Goal: Transaction & Acquisition: Obtain resource

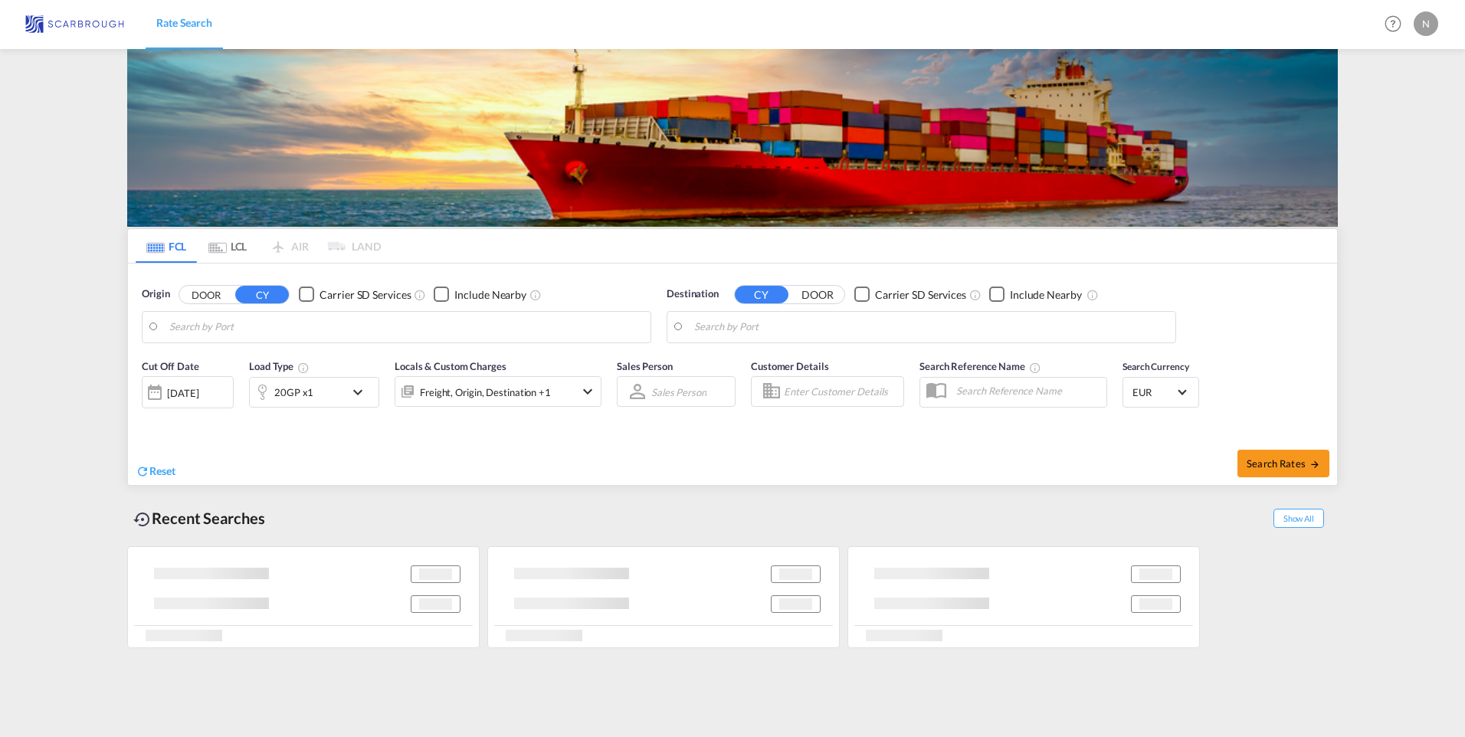
type input "[GEOGRAPHIC_DATA], NLRTM"
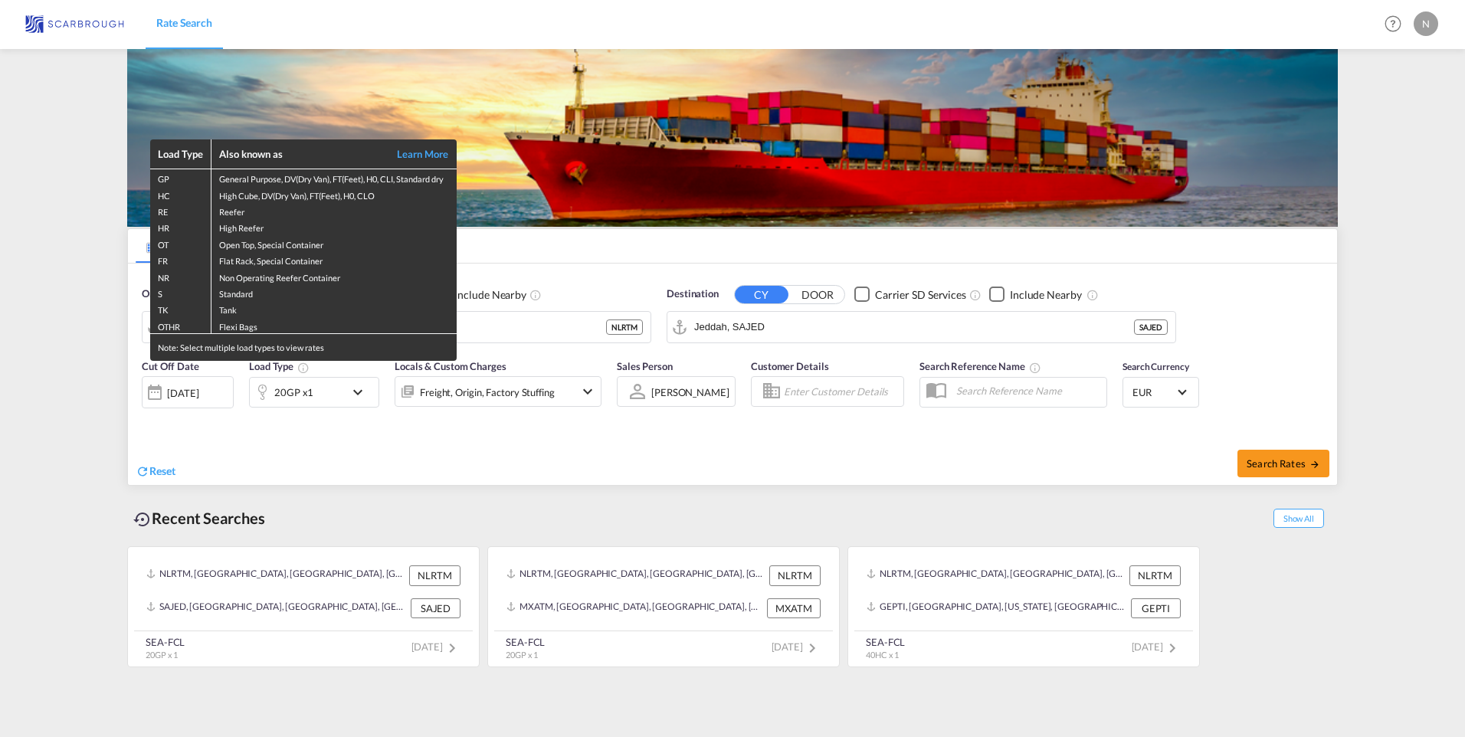
click at [749, 323] on div "Load Type Also known as Learn More GP General Purpose, DV(Dry Van), FT(Feet), H…" at bounding box center [732, 368] width 1465 height 737
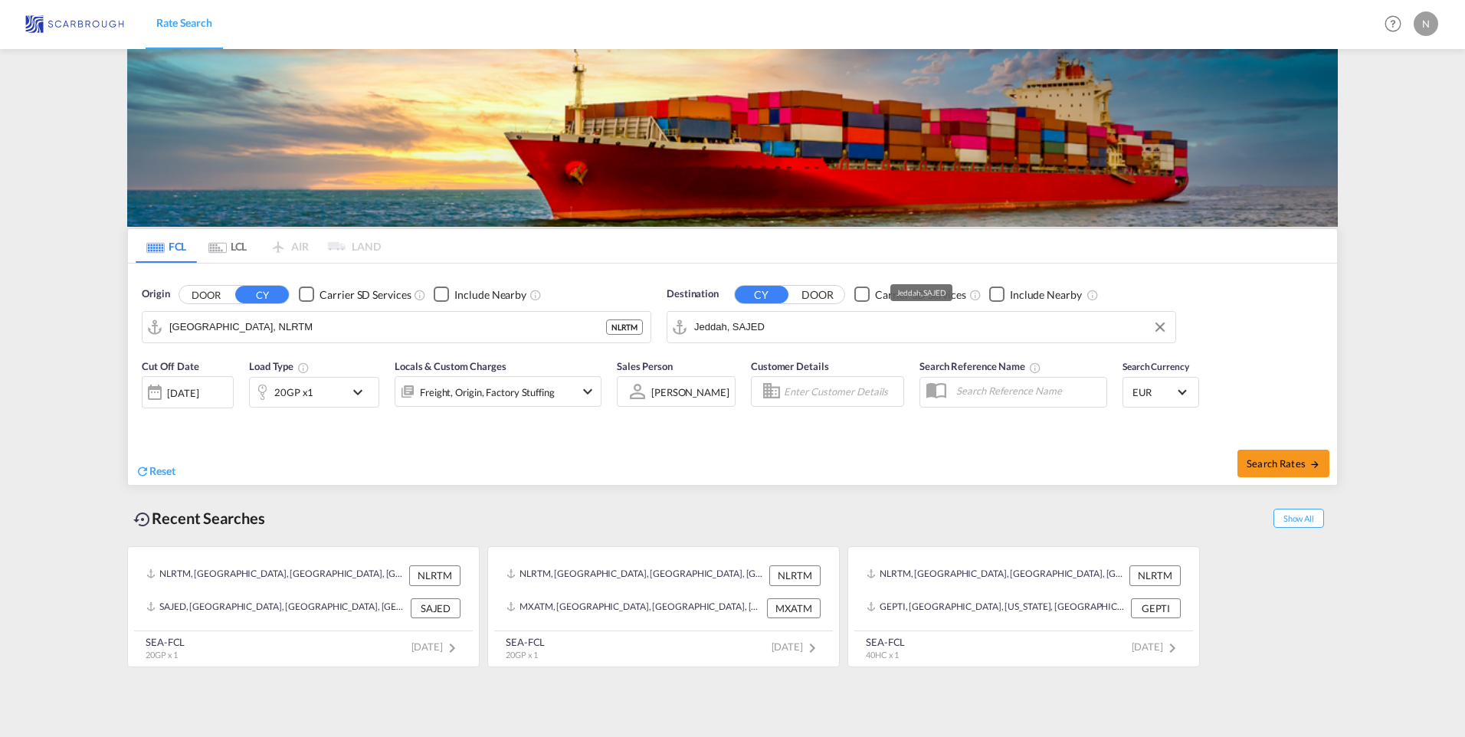
click at [749, 324] on input "Jeddah, SAJED" at bounding box center [930, 327] width 473 height 23
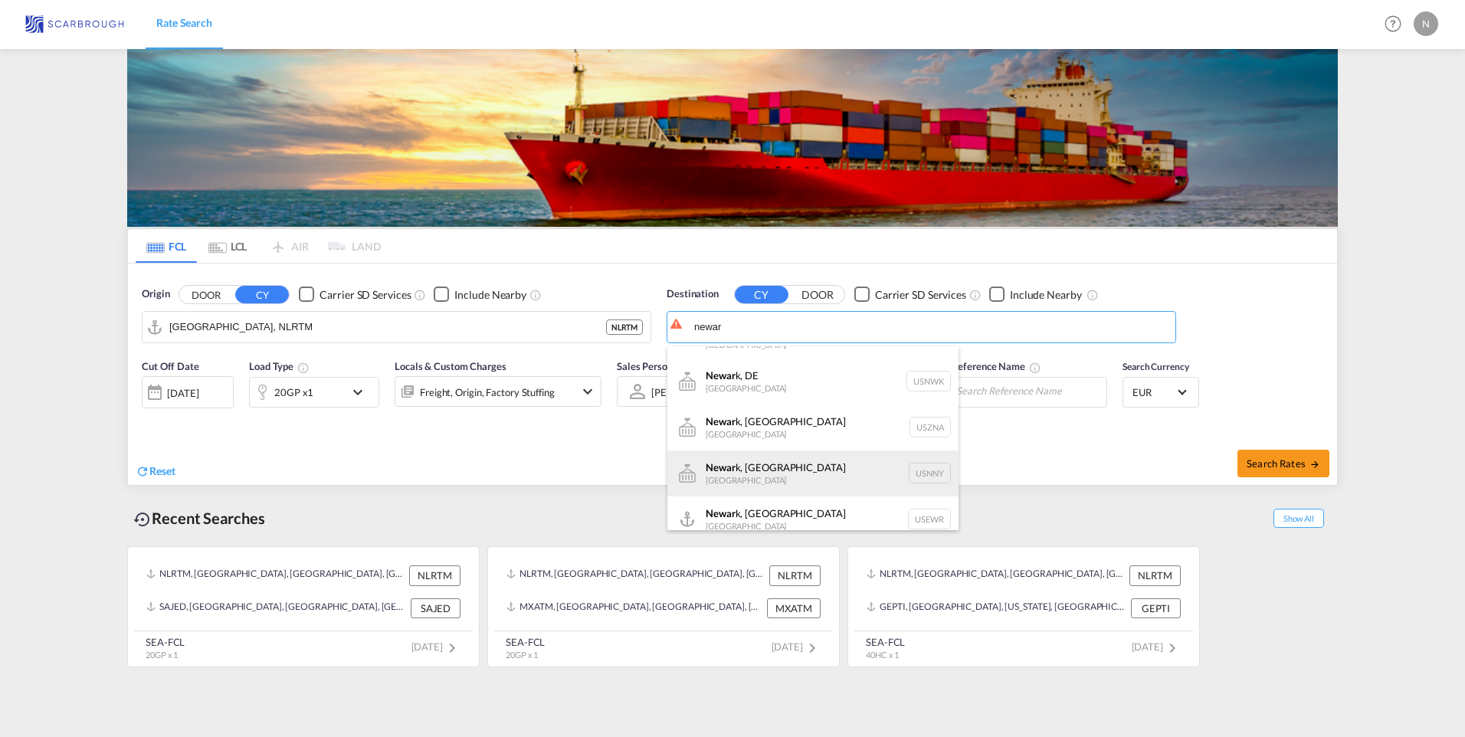
scroll to position [92, 0]
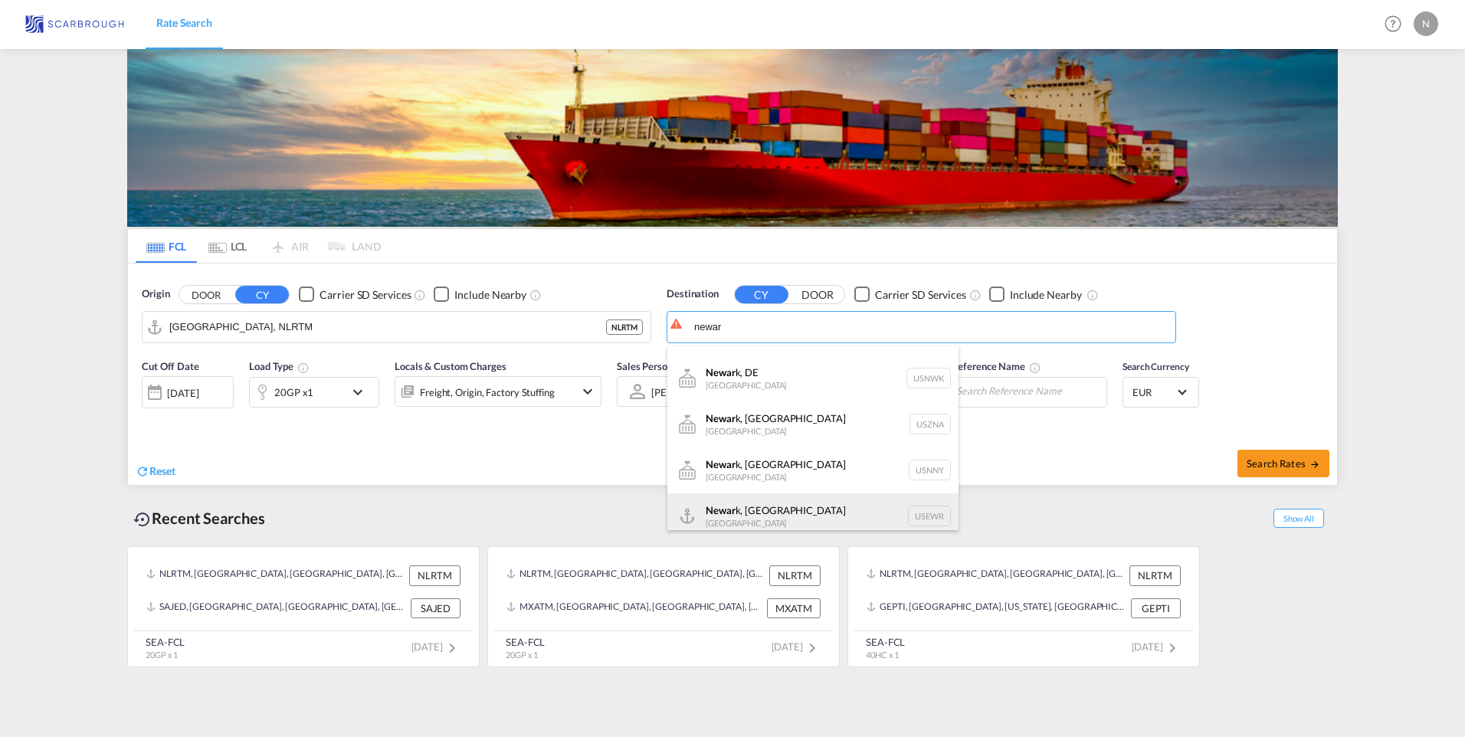
click at [745, 502] on div "Newar k, [GEOGRAPHIC_DATA] [GEOGRAPHIC_DATA] USEWR" at bounding box center [812, 516] width 291 height 46
type input "[GEOGRAPHIC_DATA], [GEOGRAPHIC_DATA], USEWR"
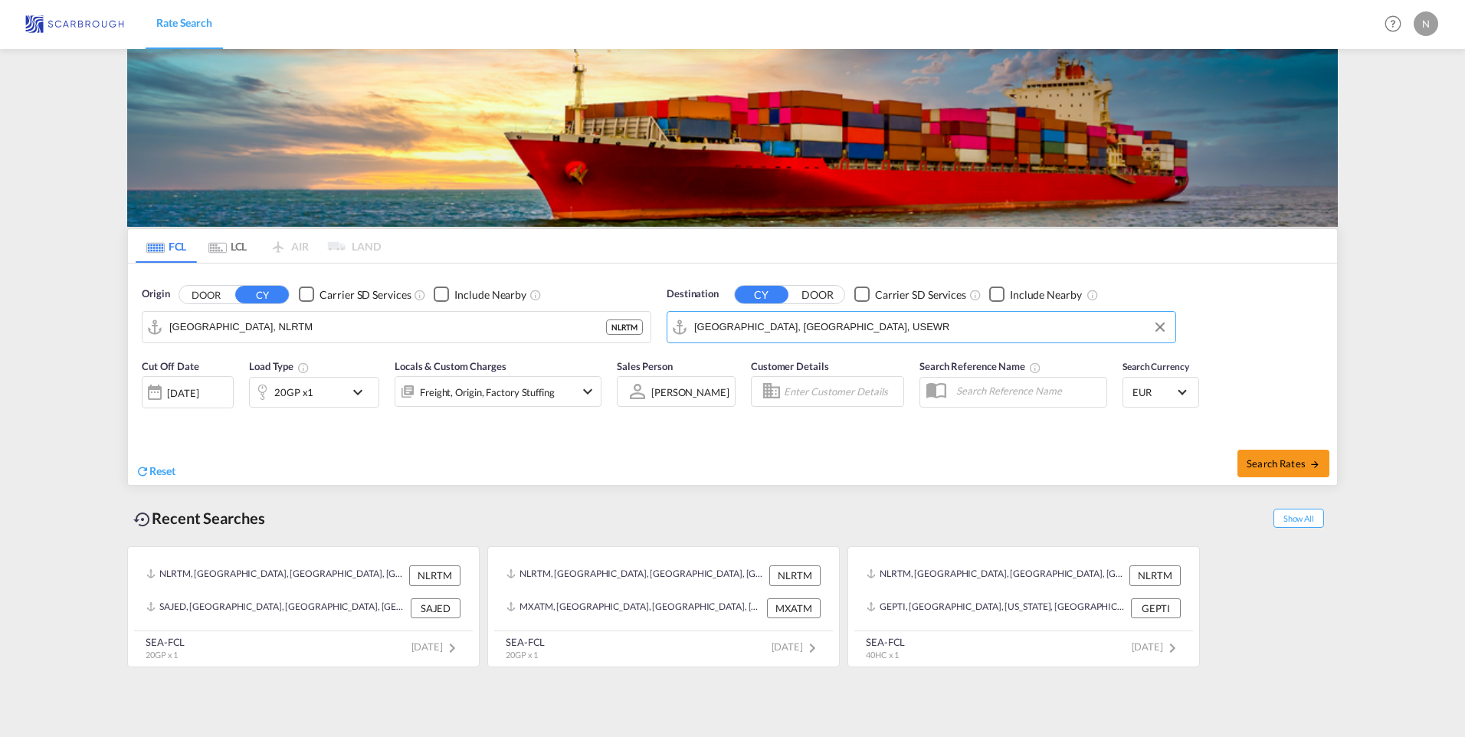
click at [186, 391] on div "[DATE]" at bounding box center [182, 393] width 31 height 14
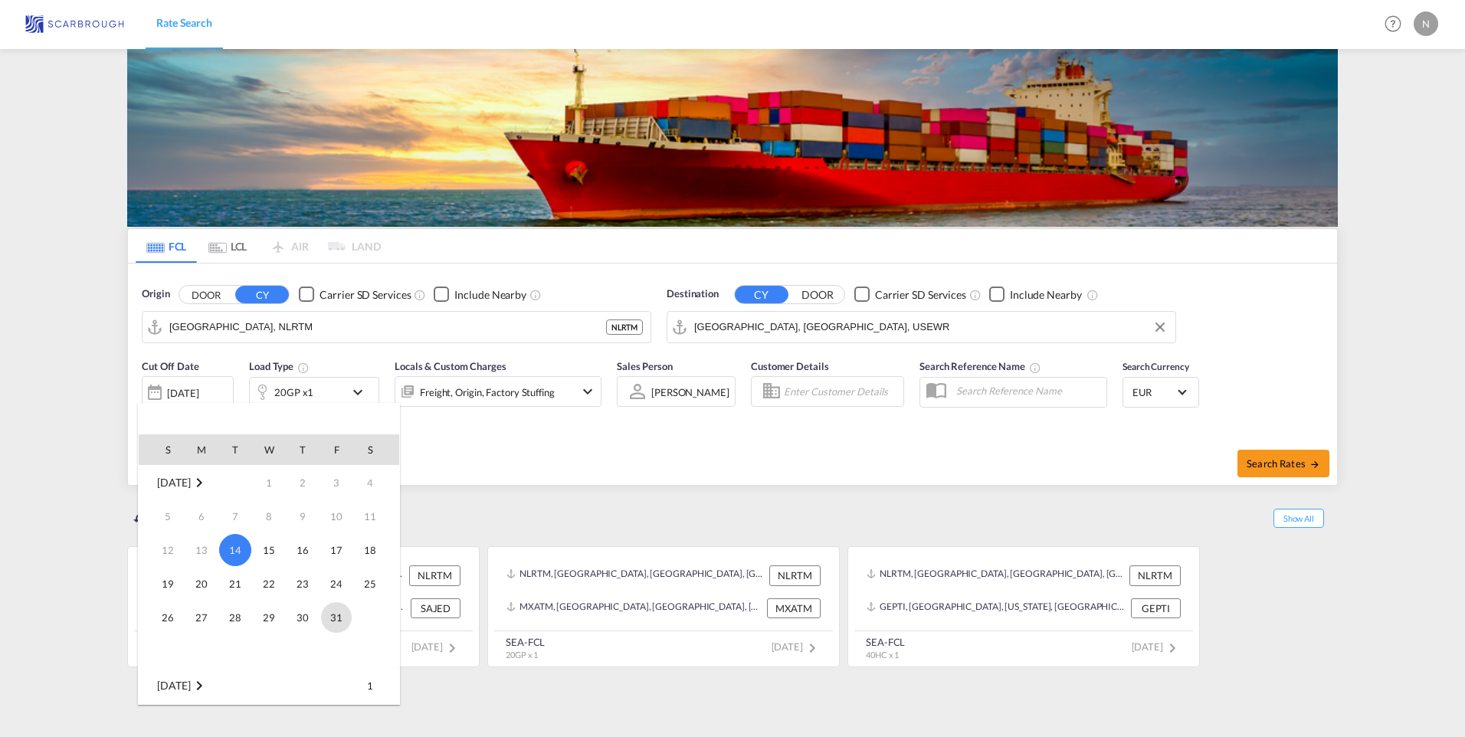
click at [336, 610] on span "31" at bounding box center [336, 617] width 31 height 31
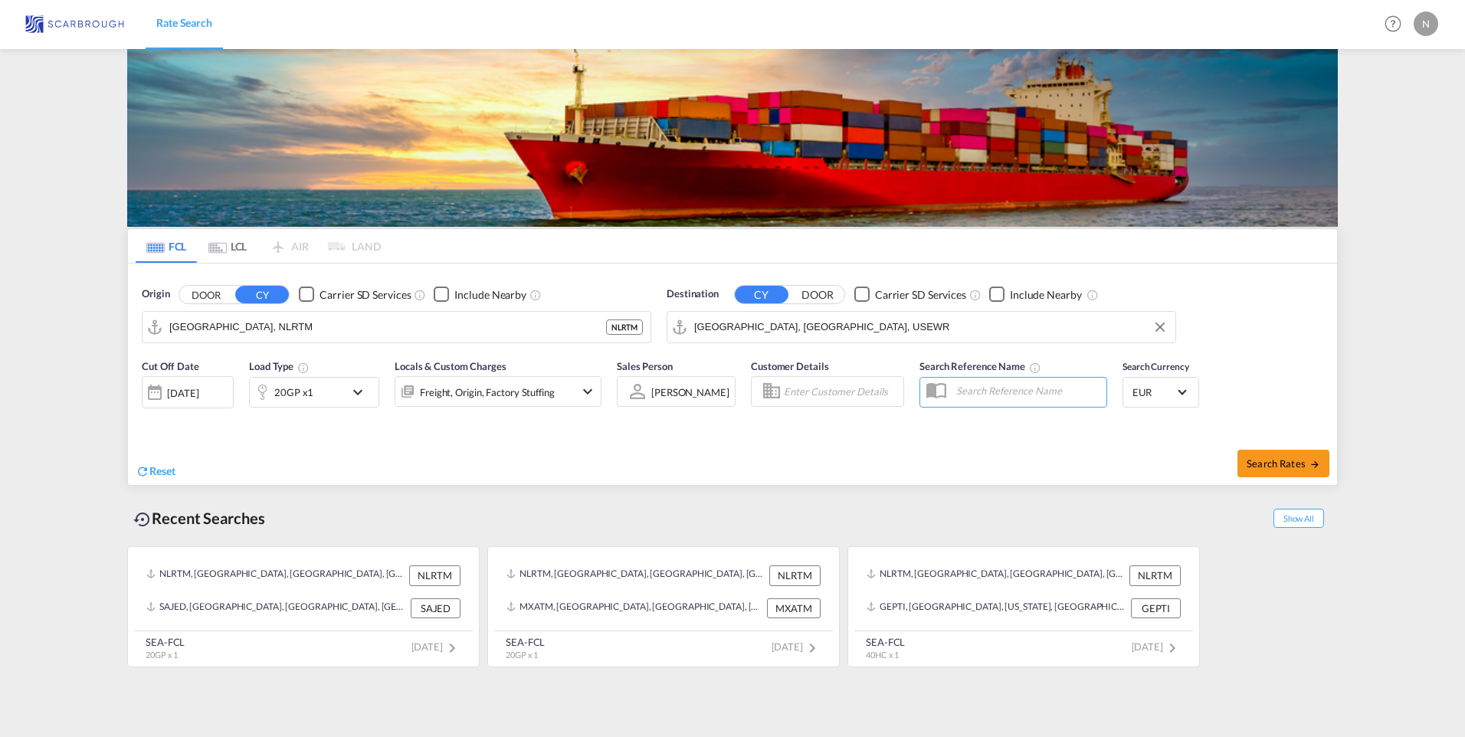
click at [302, 377] on div "20GP x1" at bounding box center [297, 392] width 95 height 31
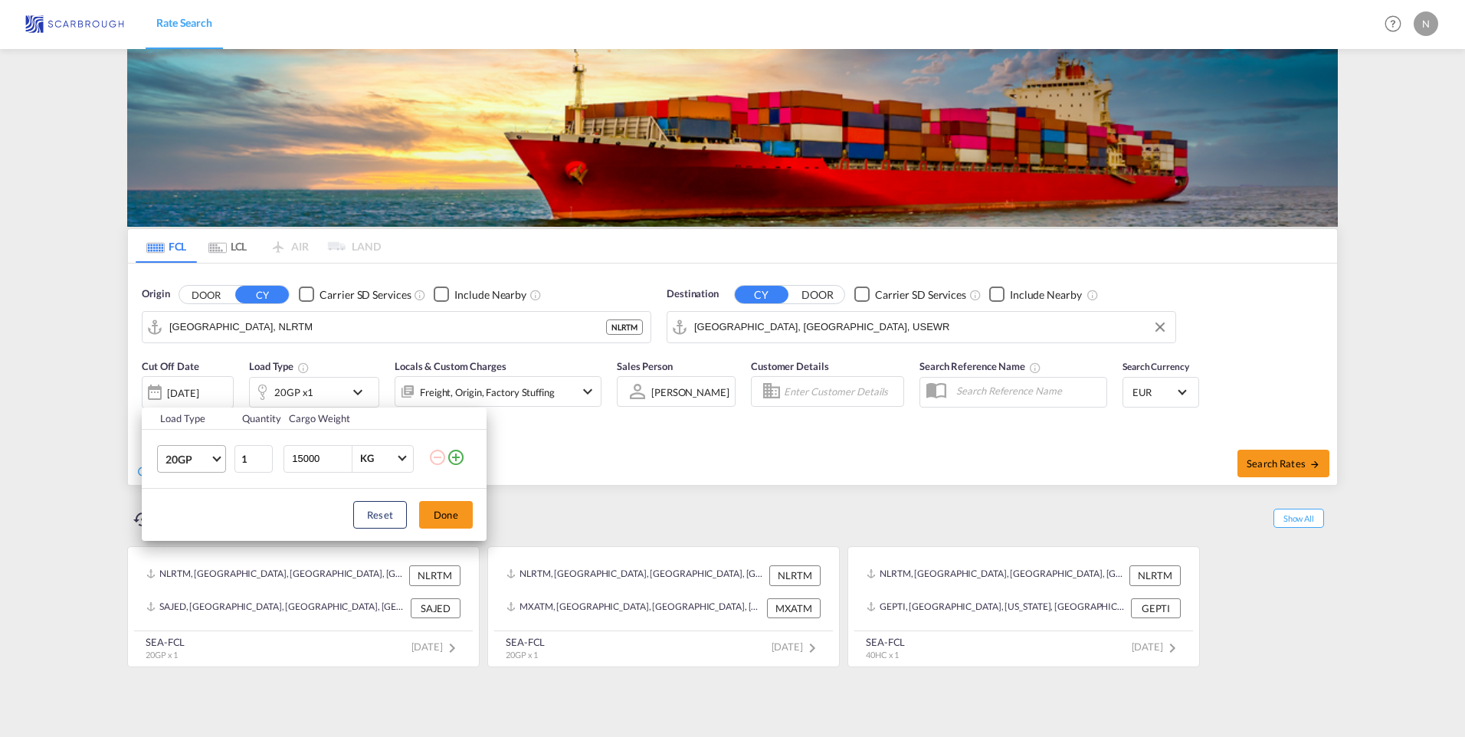
click at [211, 461] on md-select-value "20GP" at bounding box center [194, 459] width 61 height 26
click at [196, 495] on md-option "40GP" at bounding box center [205, 495] width 104 height 37
click at [438, 512] on button "Done" at bounding box center [446, 515] width 54 height 28
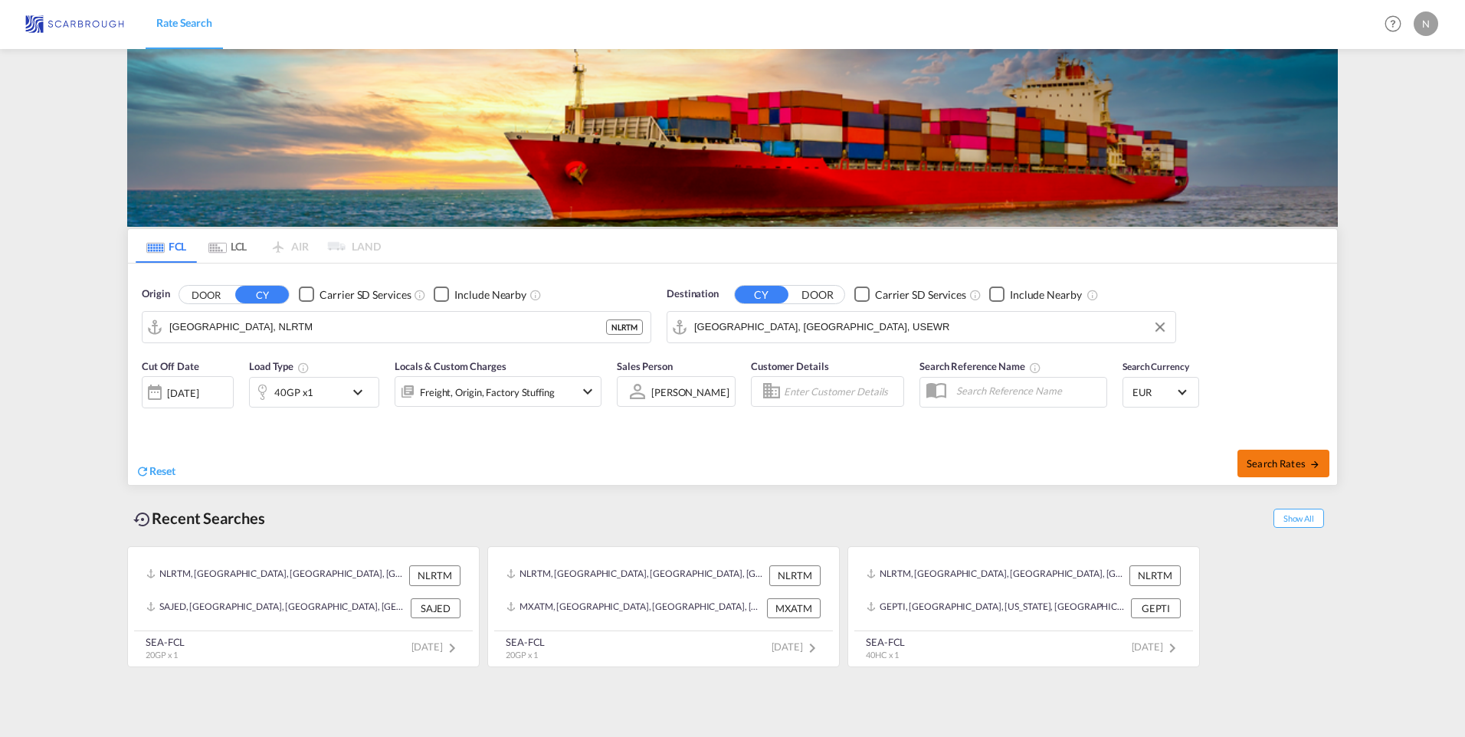
click at [1269, 460] on span "Search Rates" at bounding box center [1283, 463] width 74 height 12
type input "NLRTM to USEWR / [DATE]"
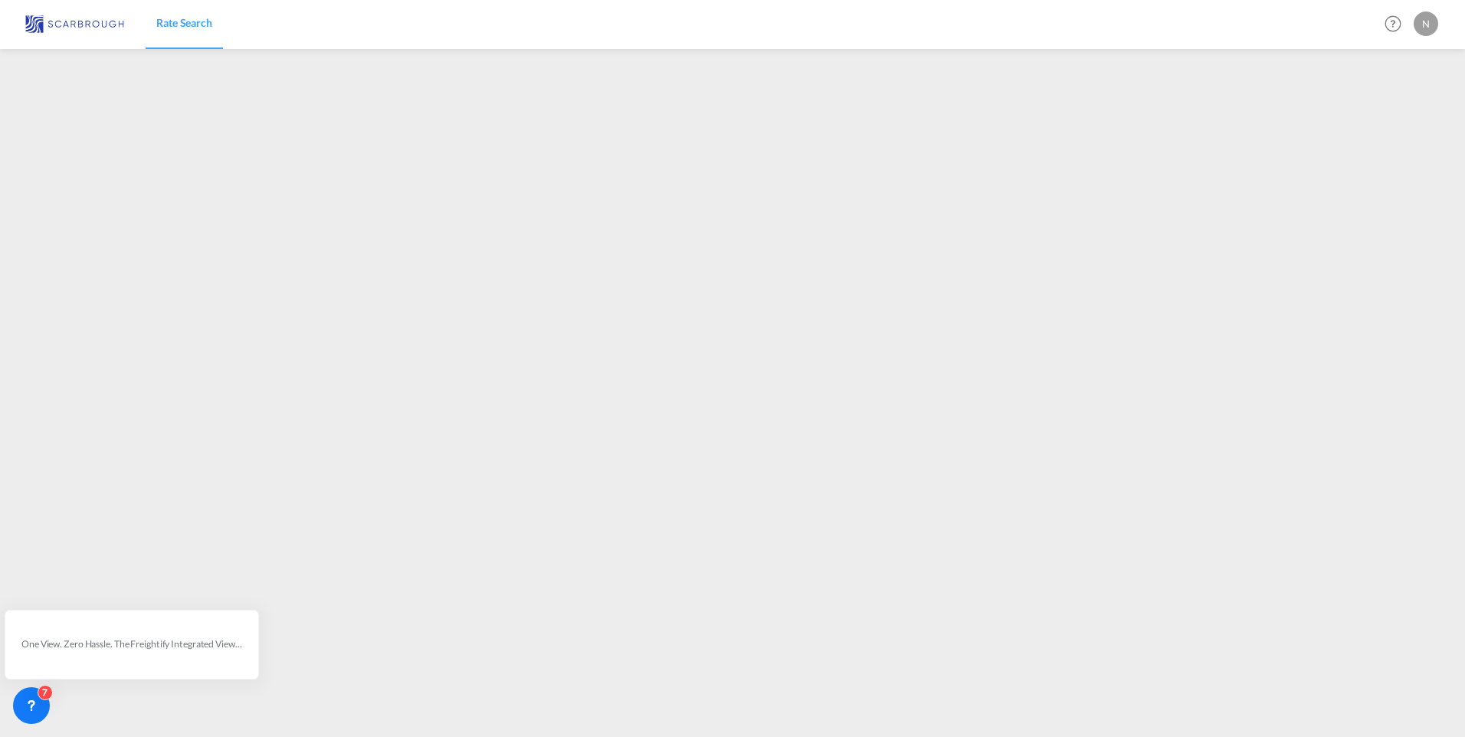
click at [484, 35] on div "Rate Search Help Resources Product Release N My Profile Logout" at bounding box center [732, 23] width 1419 height 47
click at [591, 46] on div "Rate Search Help Resources Product Release N My Profile Logout" at bounding box center [732, 23] width 1419 height 47
